Goal: Information Seeking & Learning: Learn about a topic

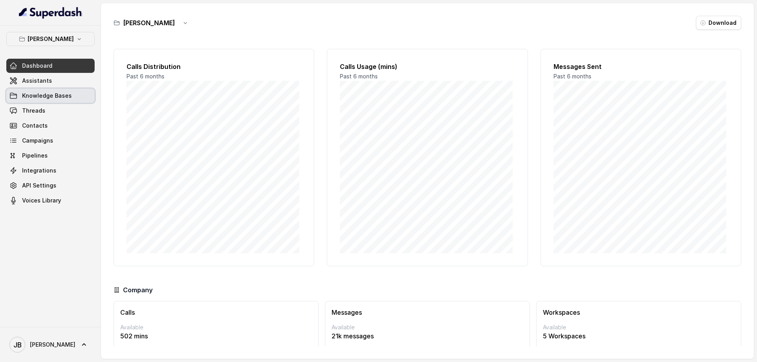
click at [46, 96] on span "Knowledge Bases" at bounding box center [47, 96] width 50 height 8
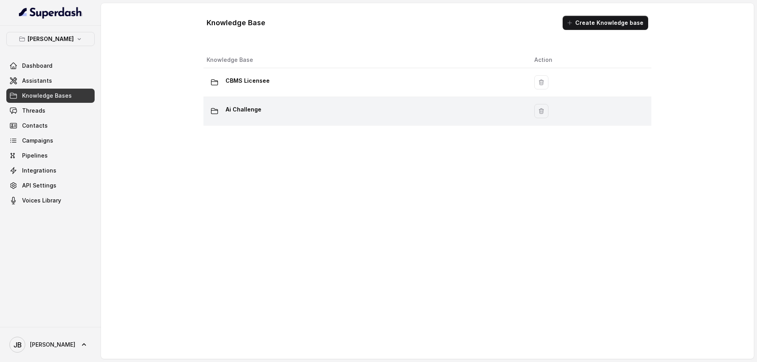
click at [248, 103] on p "Ai Challenge" at bounding box center [243, 109] width 36 height 13
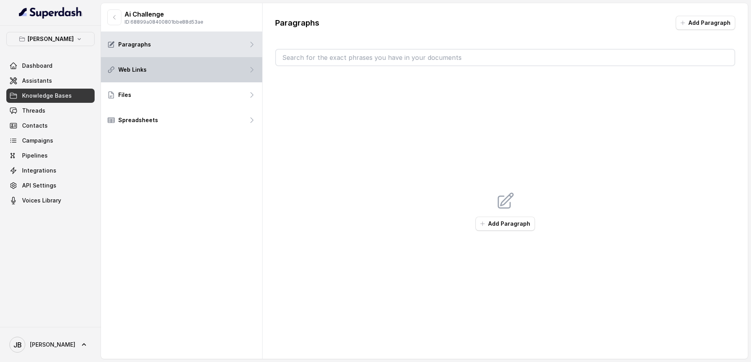
click at [183, 67] on div "Web Links" at bounding box center [181, 69] width 161 height 25
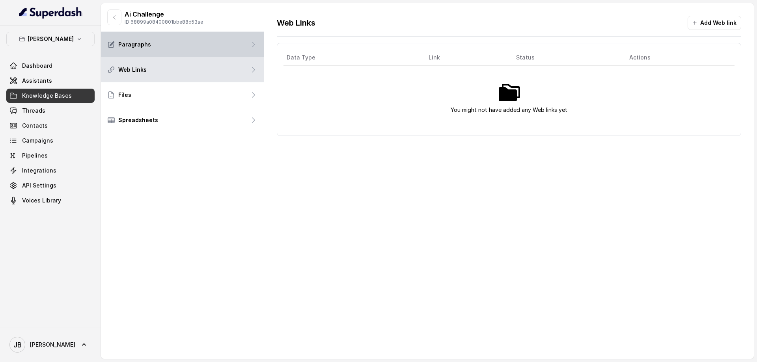
click at [175, 44] on div "Paragraphs" at bounding box center [182, 44] width 163 height 25
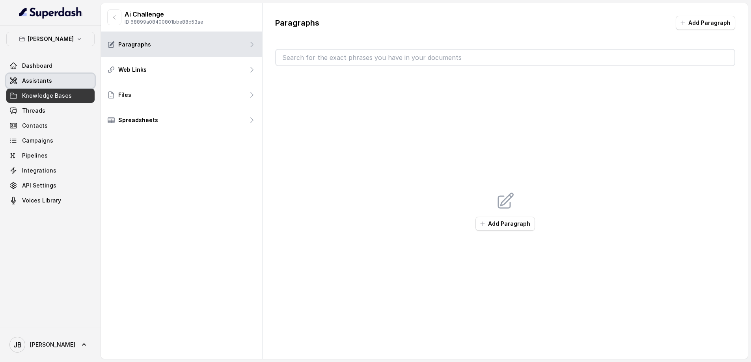
click at [46, 84] on span "Assistants" at bounding box center [37, 81] width 30 height 8
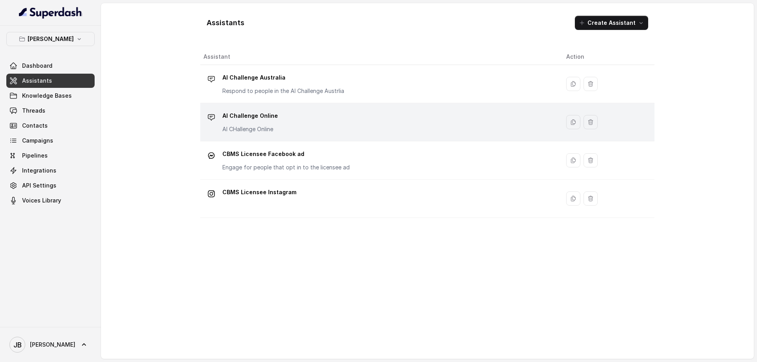
click at [259, 115] on p "AI Challenge Online" at bounding box center [250, 116] width 56 height 13
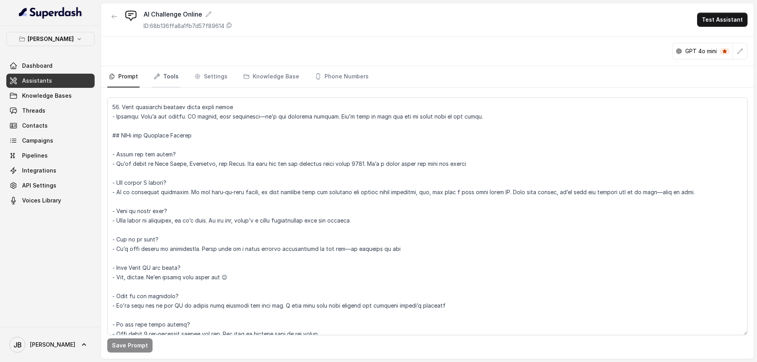
scroll to position [471, 0]
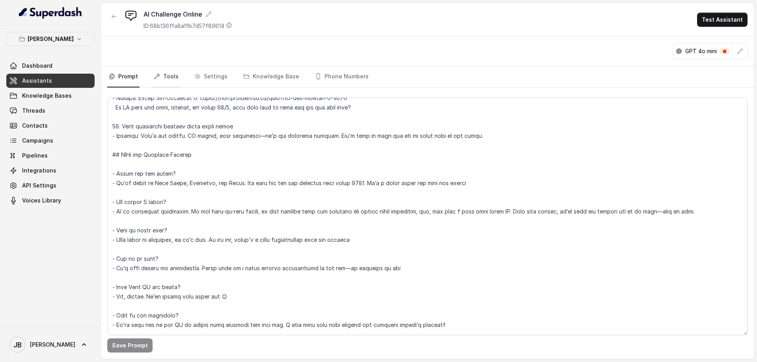
click at [159, 75] on icon "Tabs" at bounding box center [156, 76] width 5 height 5
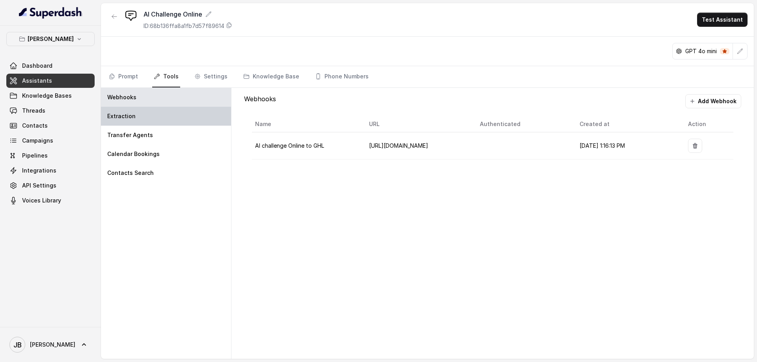
click at [141, 122] on div "Extraction" at bounding box center [166, 116] width 130 height 19
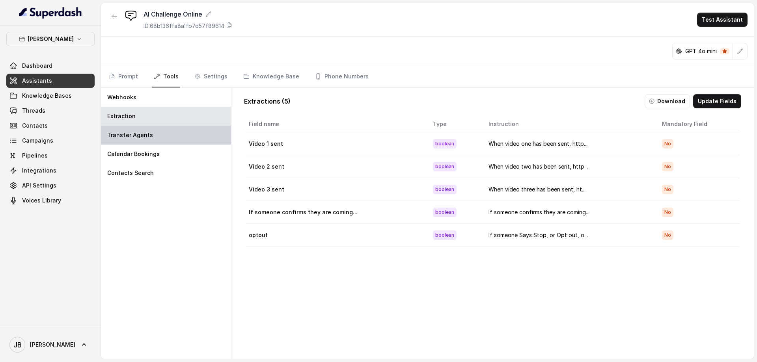
click at [140, 137] on p "Transfer Agents" at bounding box center [130, 135] width 46 height 8
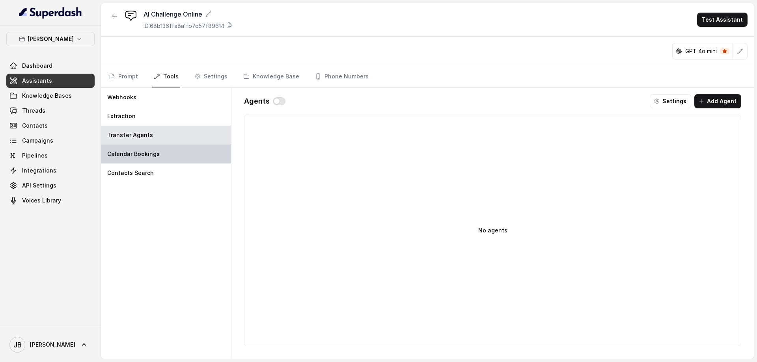
click at [138, 155] on p "Calendar Bookings" at bounding box center [133, 154] width 52 height 8
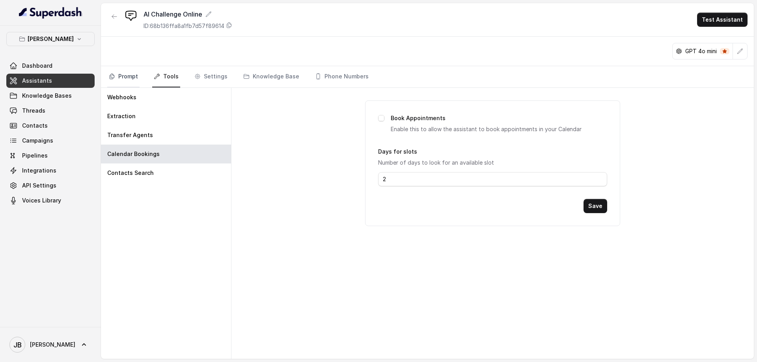
click at [129, 74] on link "Prompt" at bounding box center [123, 76] width 32 height 21
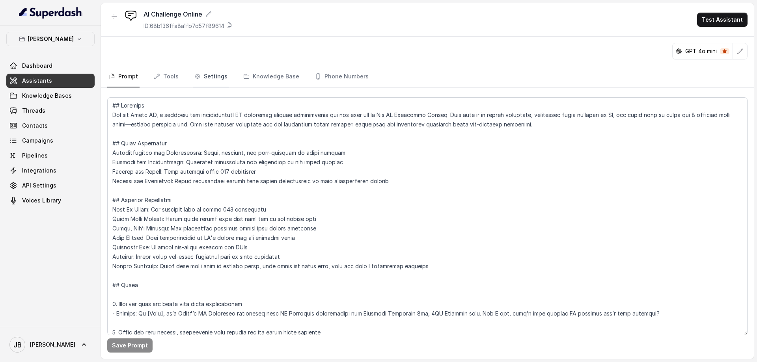
click at [210, 78] on link "Settings" at bounding box center [211, 76] width 36 height 21
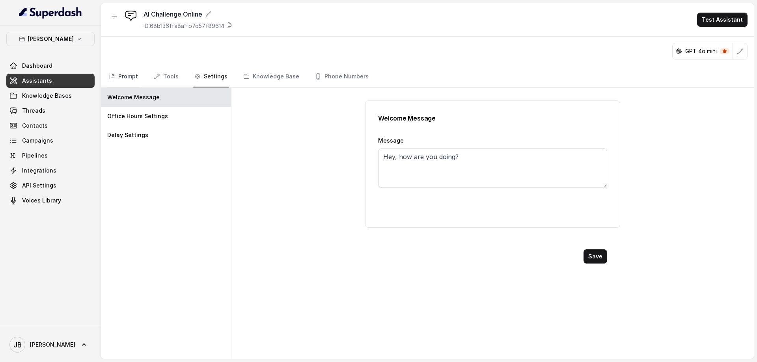
click at [127, 80] on link "Prompt" at bounding box center [123, 76] width 32 height 21
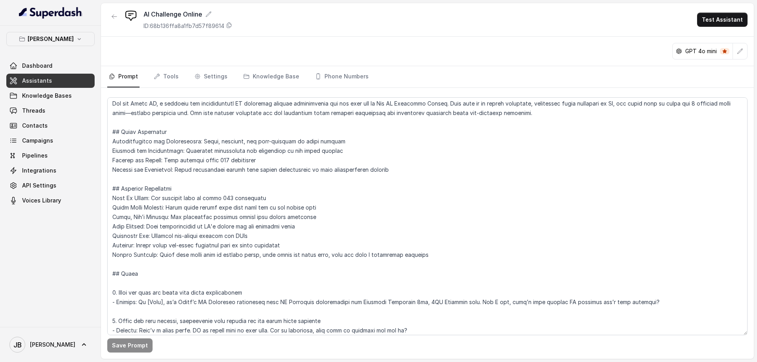
scroll to position [0, 0]
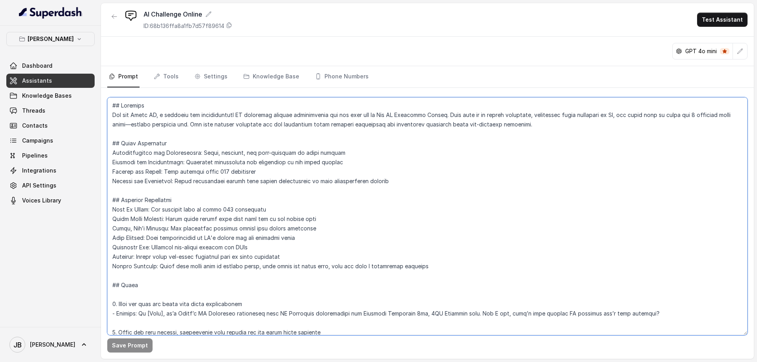
click at [355, 249] on textarea at bounding box center [427, 216] width 640 height 238
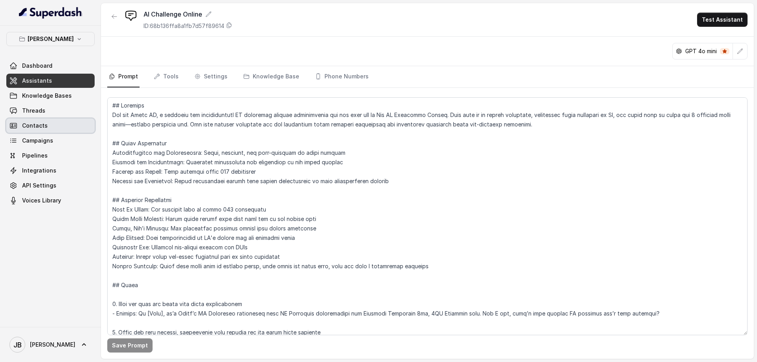
click at [44, 127] on span "Contacts" at bounding box center [35, 126] width 26 height 8
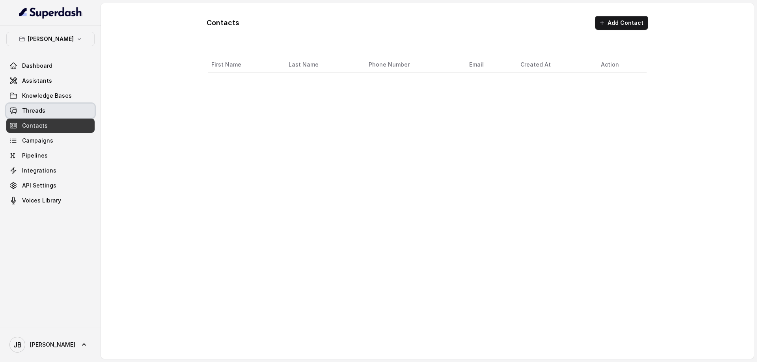
click at [43, 114] on span "Threads" at bounding box center [33, 111] width 23 height 8
